Goal: Task Accomplishment & Management: Complete application form

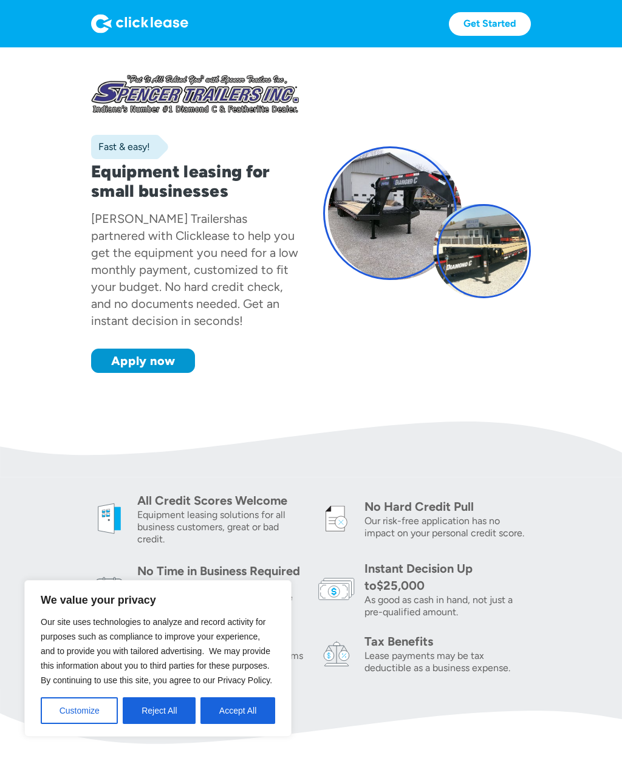
click at [146, 363] on link "Apply now" at bounding box center [143, 361] width 104 height 24
click at [245, 714] on button "Accept All" at bounding box center [237, 710] width 75 height 27
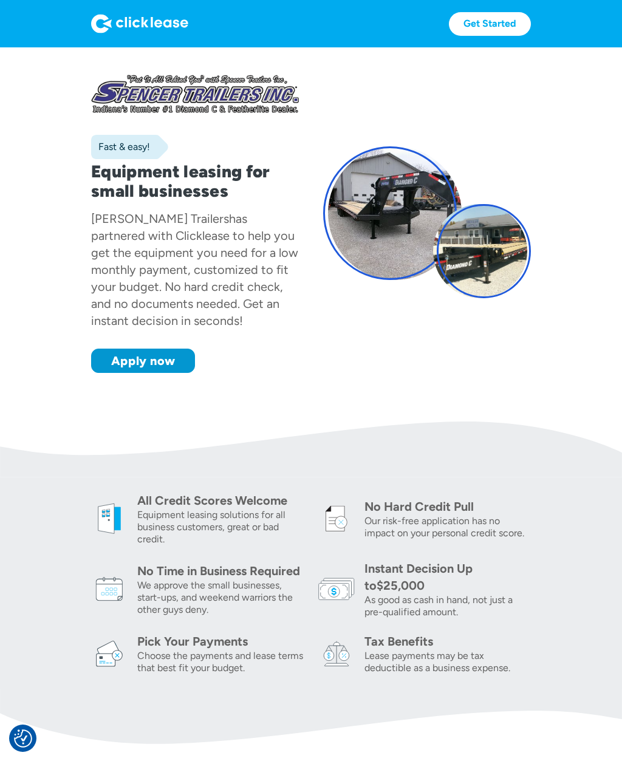
click at [168, 360] on link "Apply now" at bounding box center [143, 361] width 104 height 24
